Goal: Information Seeking & Learning: Learn about a topic

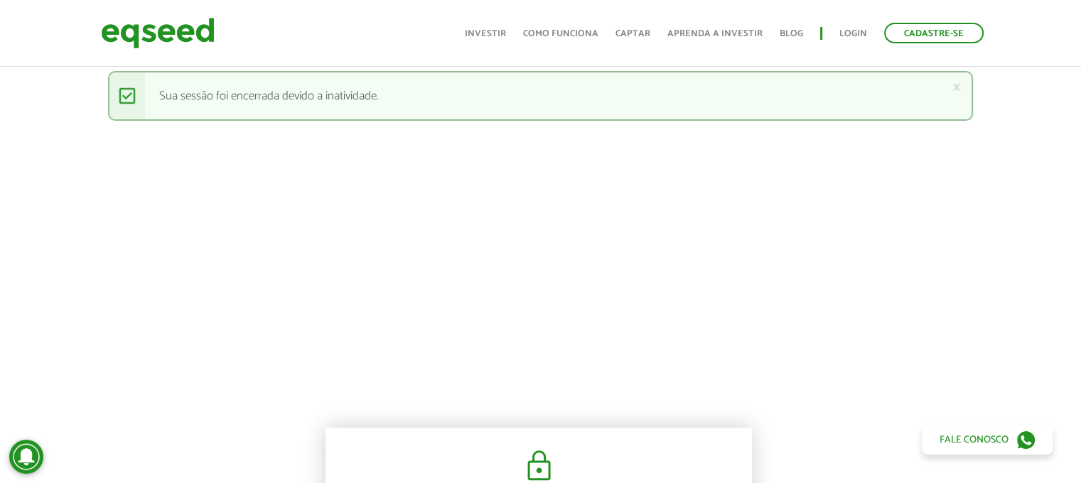
scroll to position [645, 1]
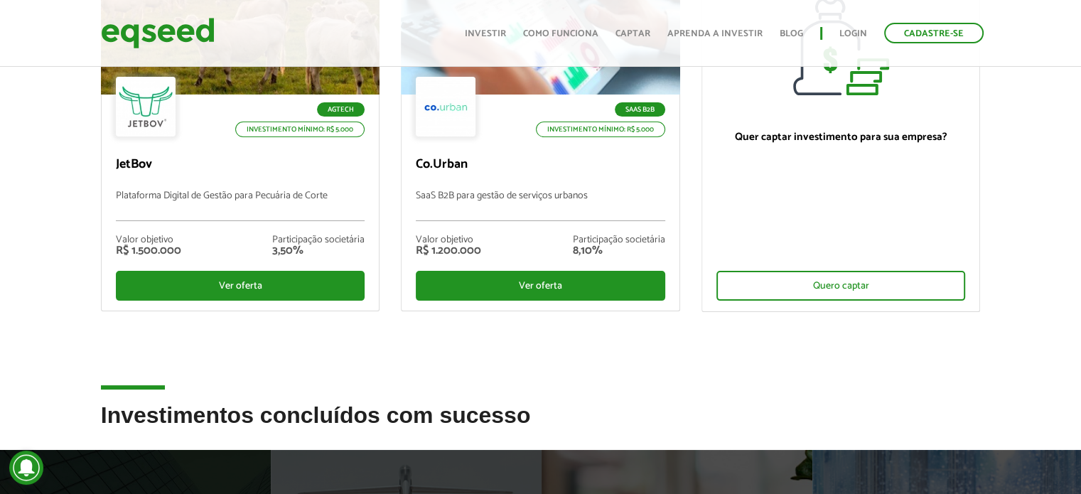
scroll to position [222, 0]
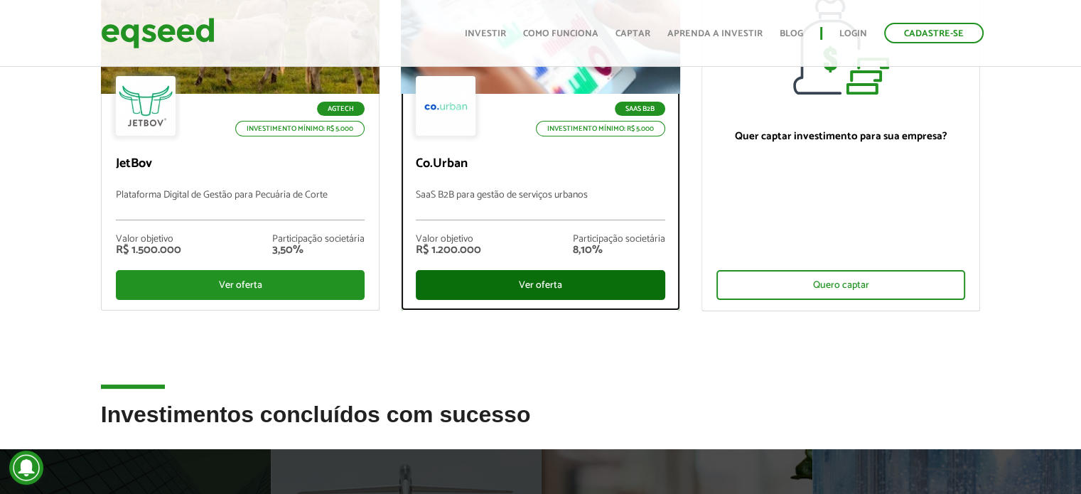
click at [466, 282] on div "Ver oferta" at bounding box center [541, 285] width 250 height 30
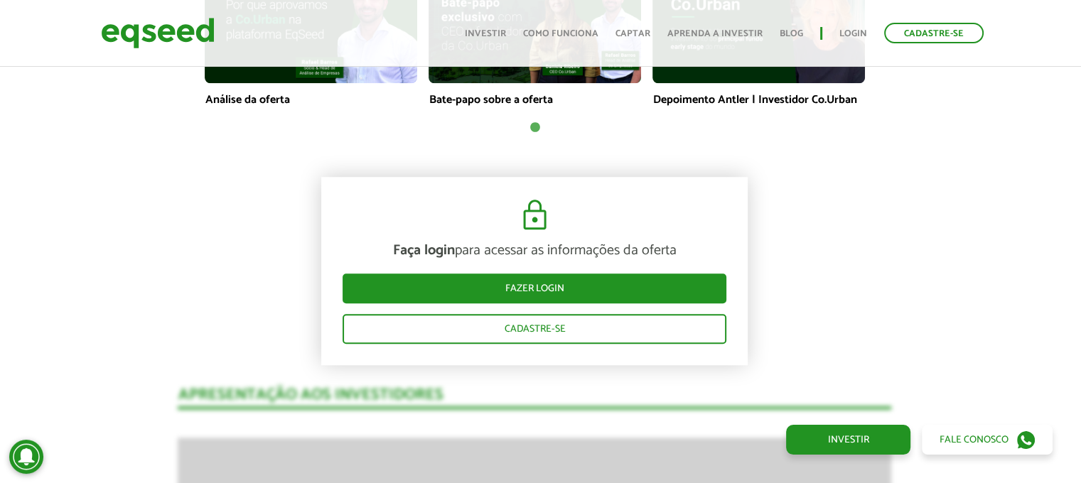
scroll to position [1163, 6]
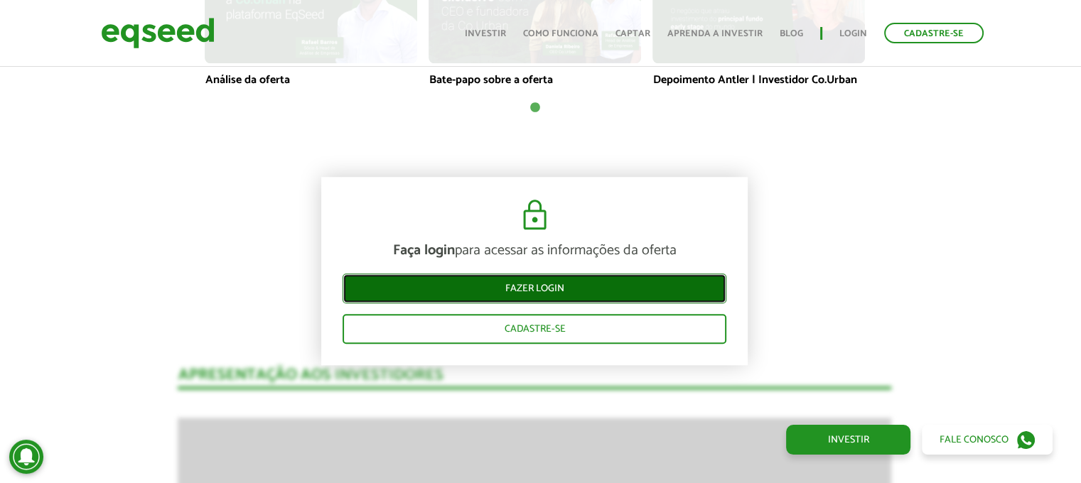
click at [492, 286] on link "Fazer login" at bounding box center [535, 289] width 384 height 30
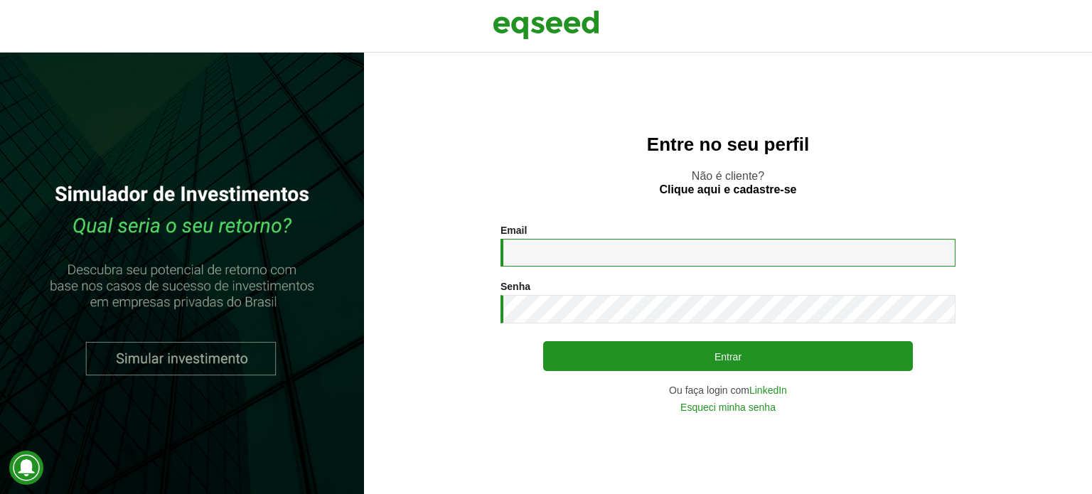
click at [521, 264] on input "Email *" at bounding box center [727, 253] width 455 height 28
type input "**********"
click at [543, 341] on button "Entrar" at bounding box center [728, 356] width 370 height 30
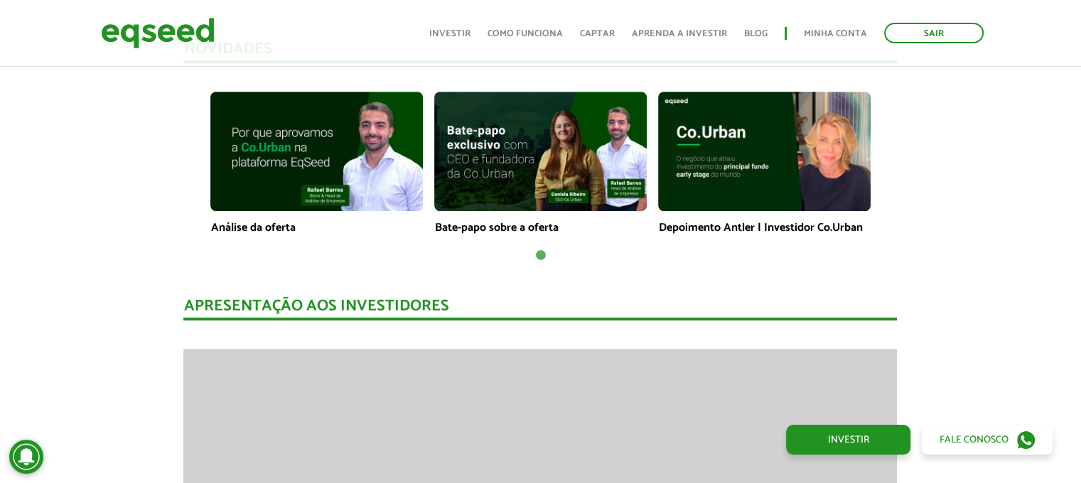
scroll to position [1038, 0]
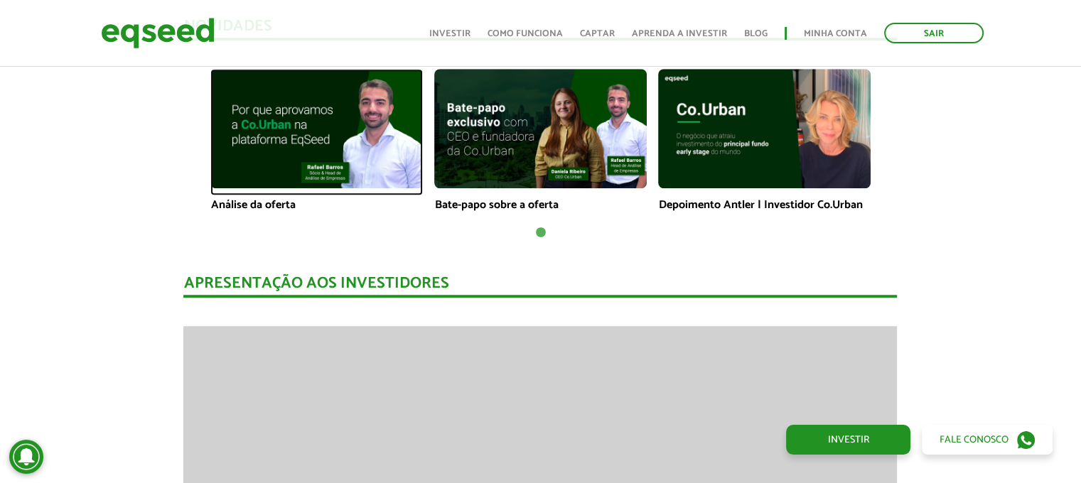
click at [376, 102] on img at bounding box center [316, 128] width 213 height 119
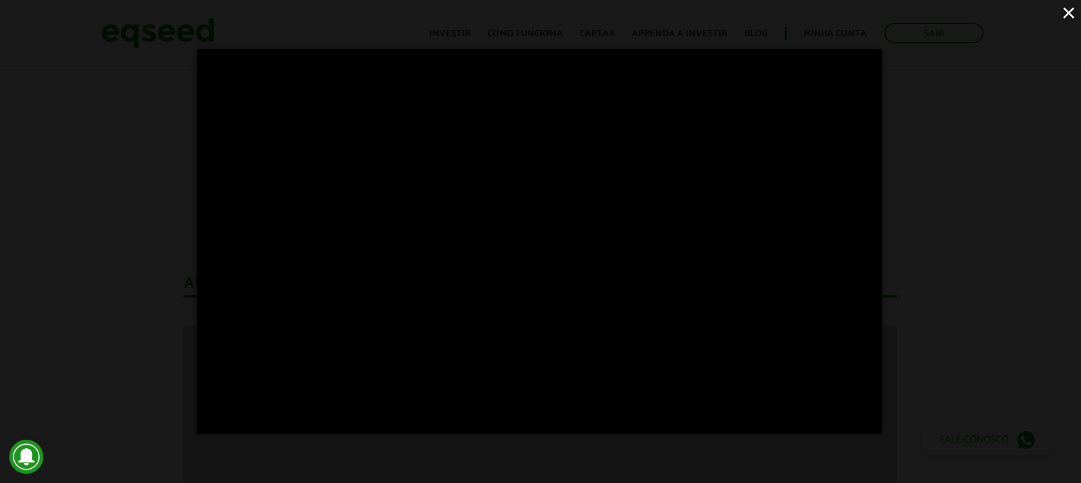
scroll to position [0, 0]
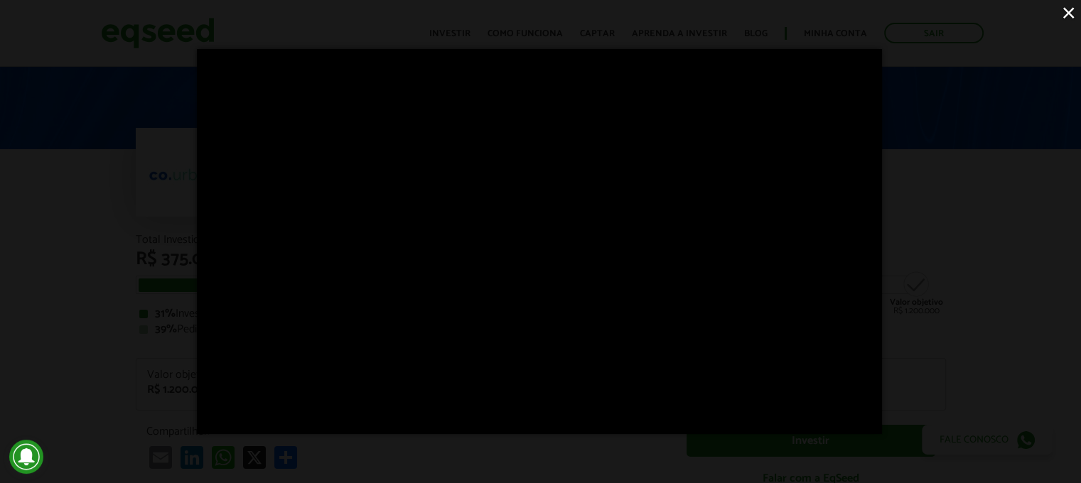
click at [955, 176] on div "×" at bounding box center [540, 241] width 1081 height 483
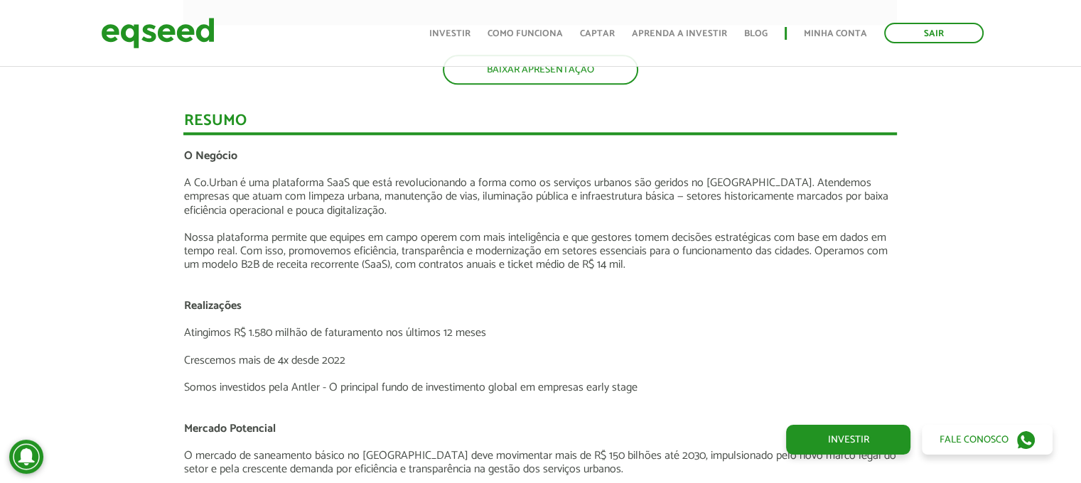
scroll to position [1828, 0]
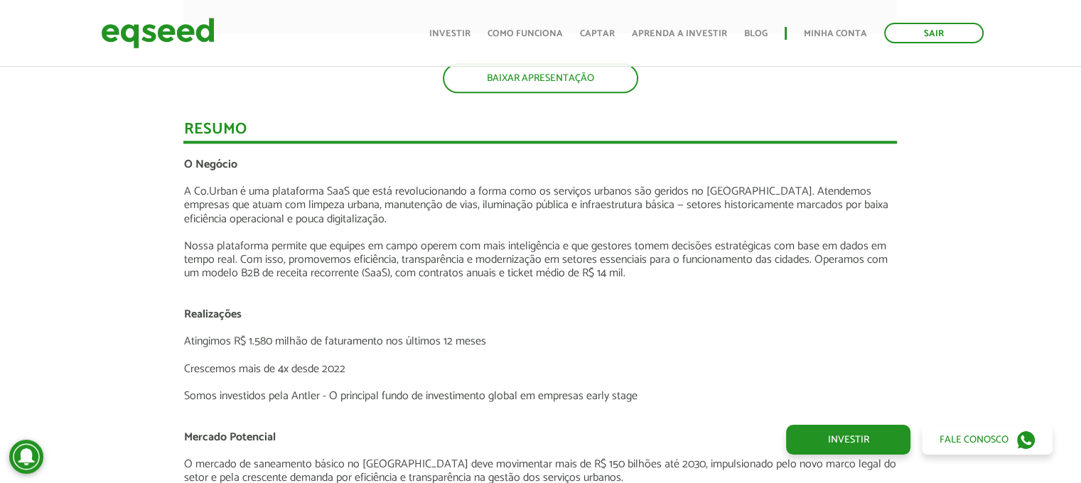
click at [466, 215] on p "A Co.Urban é uma plataforma SaaS que está revolucionando a forma como os serviç…" at bounding box center [540, 205] width 714 height 41
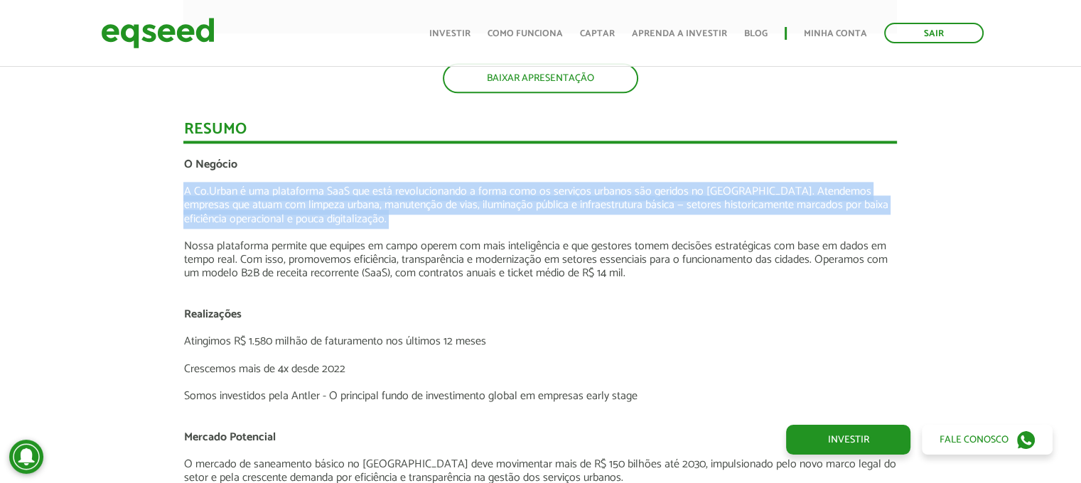
click at [466, 215] on p "A Co.Urban é uma plataforma SaaS que está revolucionando a forma como os serviç…" at bounding box center [540, 205] width 714 height 41
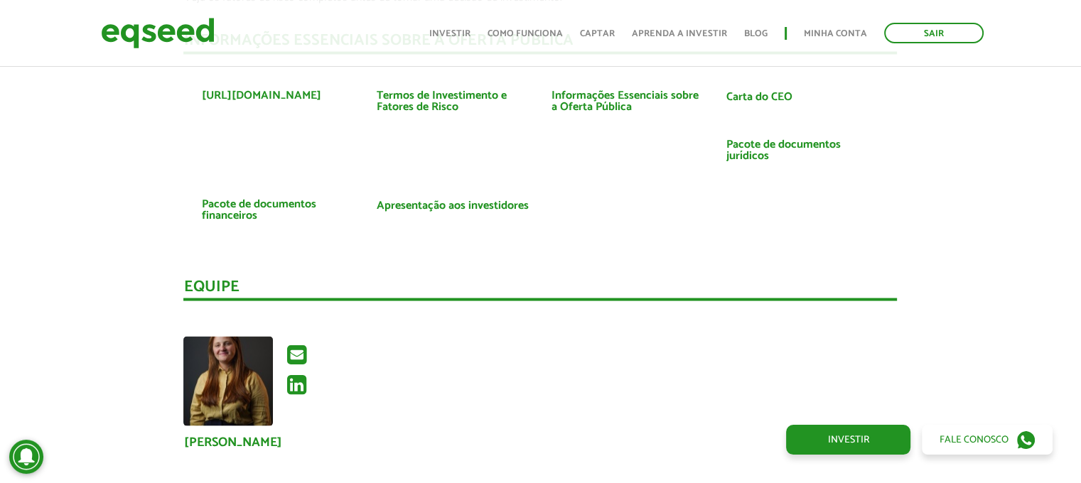
scroll to position [2799, 0]
click at [754, 95] on link "Carta do CEO" at bounding box center [759, 97] width 66 height 11
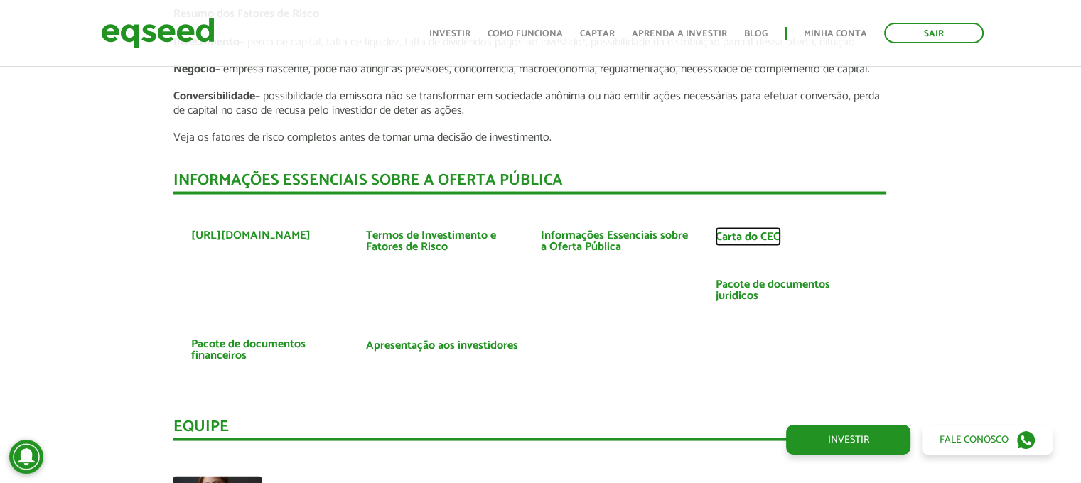
scroll to position [2635, 11]
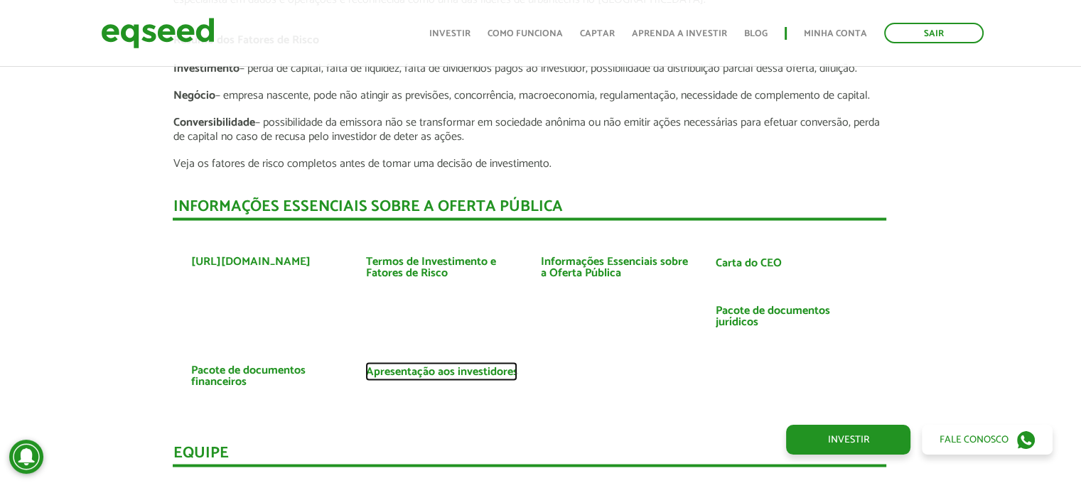
click at [426, 369] on link "Apresentação aos investidores" at bounding box center [441, 371] width 152 height 11
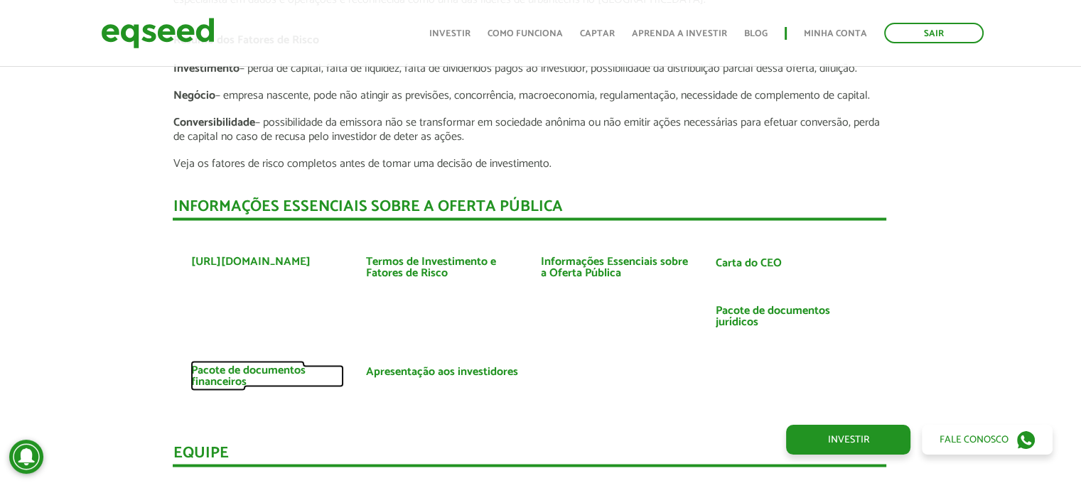
click at [218, 375] on link "Pacote de documentos financeiros" at bounding box center [268, 376] width 154 height 23
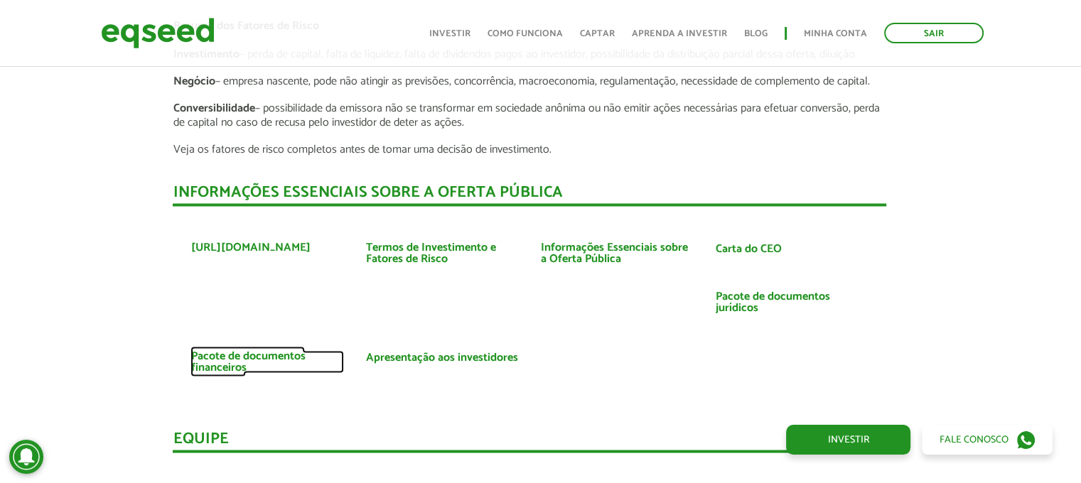
scroll to position [2669, 11]
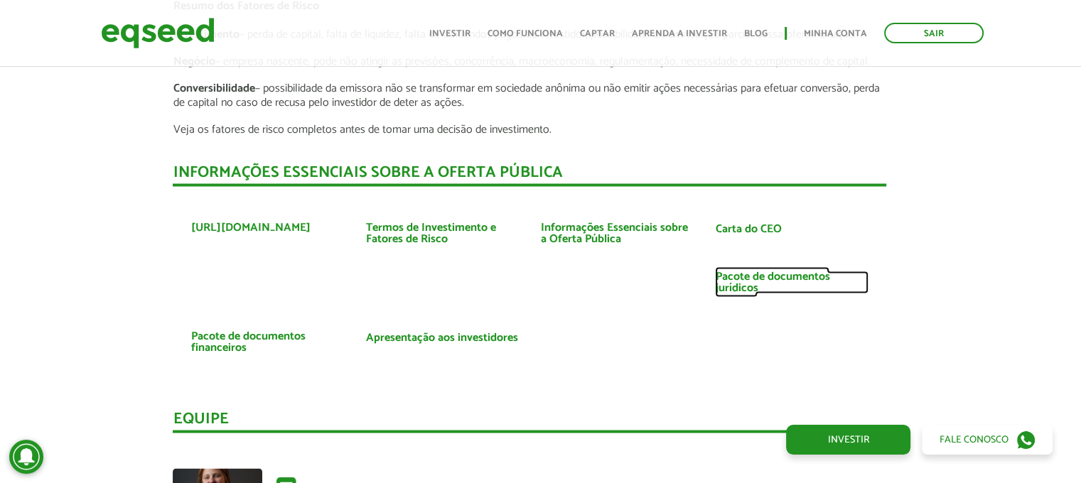
click at [743, 285] on link "Pacote de documentos jurídicos" at bounding box center [792, 282] width 154 height 23
